Goal: Check status

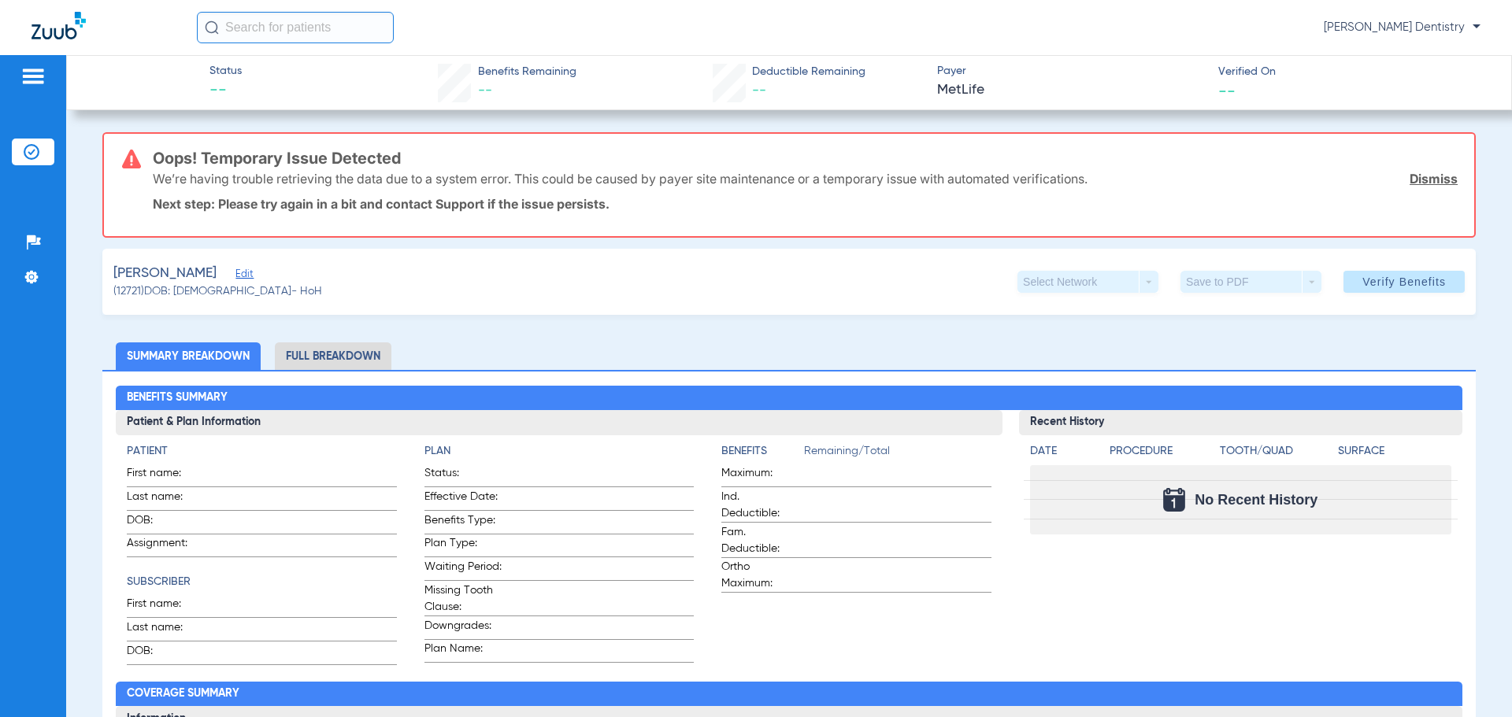
click at [313, 350] on li "Full Breakdown" at bounding box center [333, 357] width 117 height 28
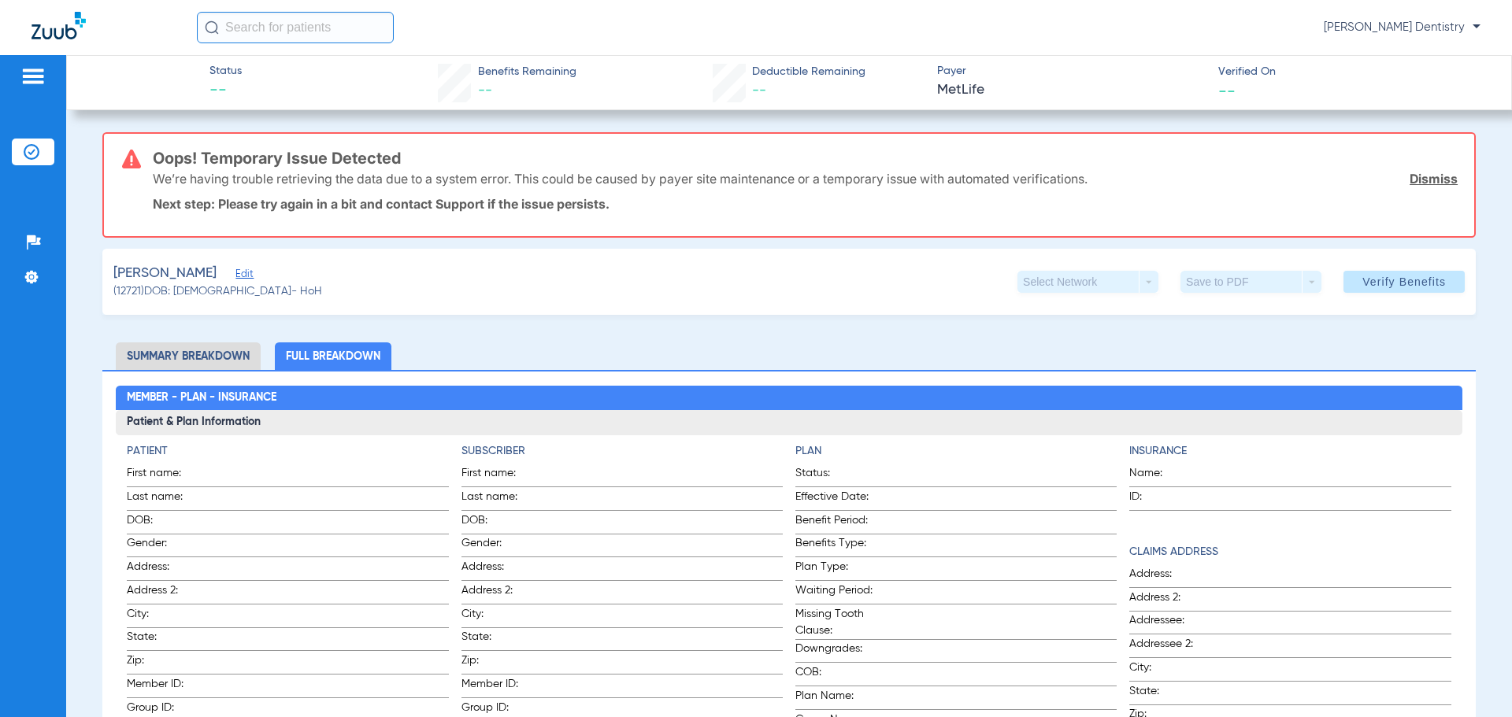
click at [211, 343] on li "Summary Breakdown" at bounding box center [188, 357] width 145 height 28
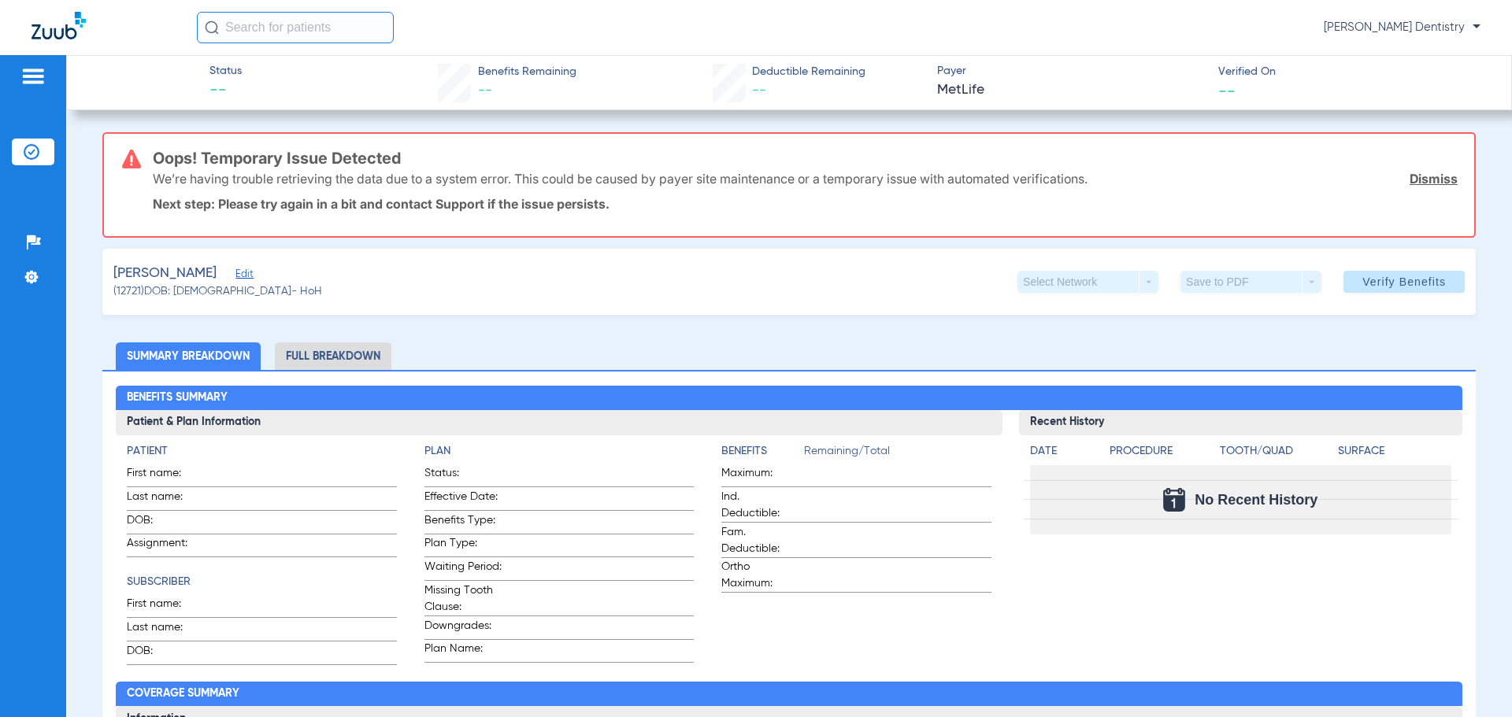
click at [1412, 178] on link "Dismiss" at bounding box center [1434, 179] width 48 height 16
